Goal: Task Accomplishment & Management: Manage account settings

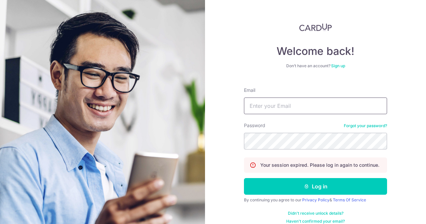
click at [281, 107] on input "Email" at bounding box center [315, 106] width 143 height 17
type input "[EMAIL_ADDRESS][DOMAIN_NAME]"
click at [244, 178] on button "Log in" at bounding box center [315, 186] width 143 height 17
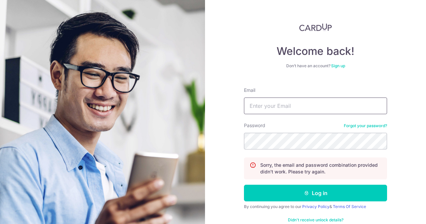
click at [281, 107] on input "Email" at bounding box center [315, 106] width 143 height 17
click at [281, 107] on input "C" at bounding box center [315, 106] width 143 height 17
drag, startPoint x: 0, startPoint y: 0, endPoint x: 108, endPoint y: 92, distance: 142.0
click at [108, 92] on section "Welcome back! Don’t have an account? Sign up Email C Password Forgot your passw…" at bounding box center [213, 112] width 426 height 224
paste input "https://www.instagram.com/poltronafrauofficial/?hl=en"
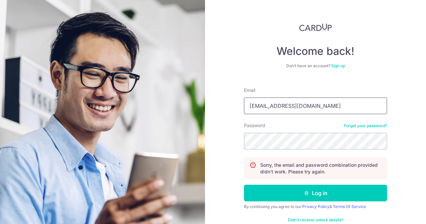
type input "[EMAIL_ADDRESS][DOMAIN_NAME]"
drag, startPoint x: 327, startPoint y: 110, endPoint x: 150, endPoint y: 84, distance: 179.5
click at [150, 84] on section "Welcome back! Don’t have an account? Sign up Email contact@elijahpies.com.sg Pa…" at bounding box center [213, 112] width 426 height 224
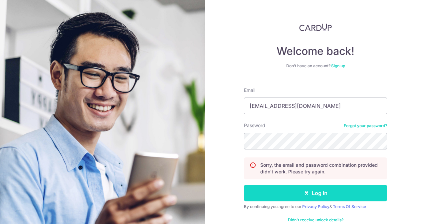
click at [268, 192] on button "Log in" at bounding box center [315, 193] width 143 height 17
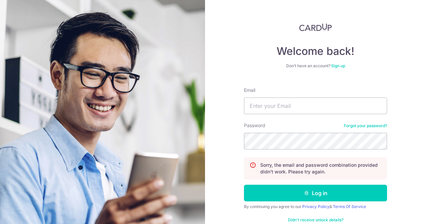
click at [214, 76] on div "Welcome back! Don’t have an account? Sign up Email Password Forgot your passwor…" at bounding box center [315, 112] width 221 height 224
click at [287, 101] on input "Email" at bounding box center [315, 106] width 143 height 17
paste input "[EMAIL_ADDRESS][DOMAIN_NAME]"
type input "[EMAIL_ADDRESS][DOMAIN_NAME]"
click at [244, 185] on button "Log in" at bounding box center [315, 193] width 143 height 17
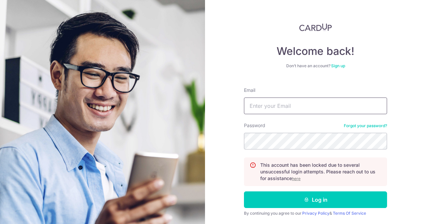
click at [269, 99] on input "Email" at bounding box center [315, 106] width 143 height 17
paste input "[EMAIL_ADDRESS][DOMAIN_NAME]"
type input "[EMAIL_ADDRESS][DOMAIN_NAME]"
click at [276, 131] on div "Password Forgot your password?" at bounding box center [315, 135] width 143 height 27
click at [244, 192] on button "Log in" at bounding box center [315, 200] width 143 height 17
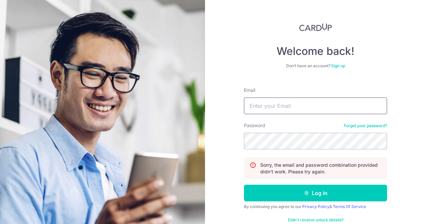
click at [279, 100] on input "Email" at bounding box center [315, 106] width 143 height 17
paste input "[EMAIL_ADDRESS][DOMAIN_NAME]"
type input "[EMAIL_ADDRESS][DOMAIN_NAME]"
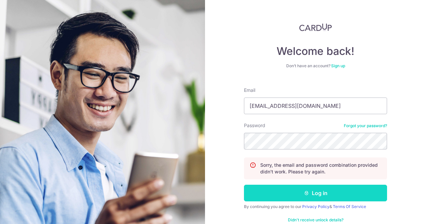
click at [273, 197] on button "Log in" at bounding box center [315, 193] width 143 height 17
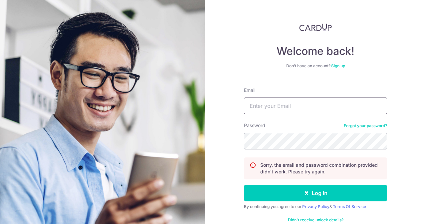
click at [289, 108] on input "Email" at bounding box center [315, 106] width 143 height 17
paste input "[EMAIL_ADDRESS][DOMAIN_NAME]"
type input "[EMAIL_ADDRESS][DOMAIN_NAME]"
click at [244, 185] on button "Log in" at bounding box center [315, 193] width 143 height 17
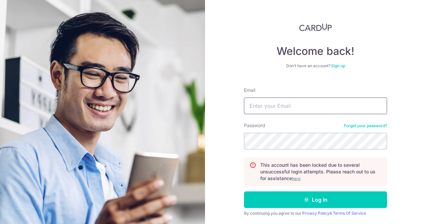
click at [294, 98] on input "Email" at bounding box center [315, 106] width 143 height 17
paste input "contact@elijahpies.com.sg"
type input "contact@elijahpies.com.sg"
click at [296, 178] on u "here" at bounding box center [296, 178] width 9 height 5
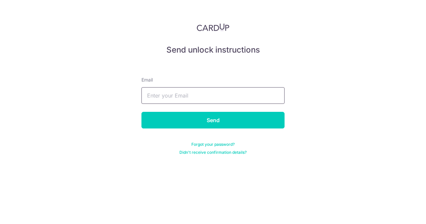
click at [204, 91] on input "text" at bounding box center [213, 95] width 143 height 17
paste input "contact@elijahpies.com.sg"
click at [204, 91] on input "contact@elijahpies.com.sg" at bounding box center [213, 95] width 143 height 17
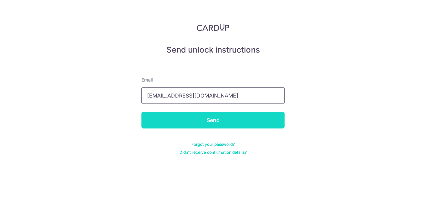
type input "contact@elijahpies.com.sg"
click at [192, 122] on input "Send" at bounding box center [213, 120] width 143 height 17
